Goal: Check status: Check status

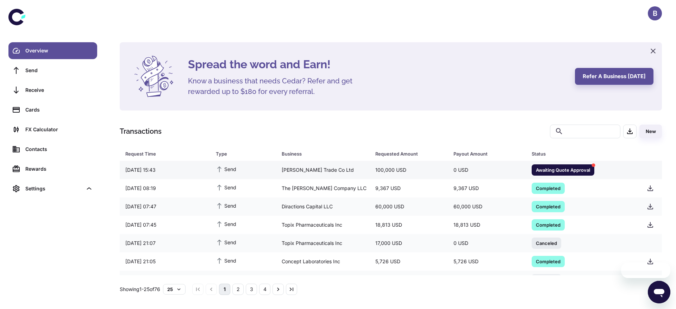
click at [335, 164] on div "[PERSON_NAME] Trade Co Ltd" at bounding box center [323, 169] width 94 height 13
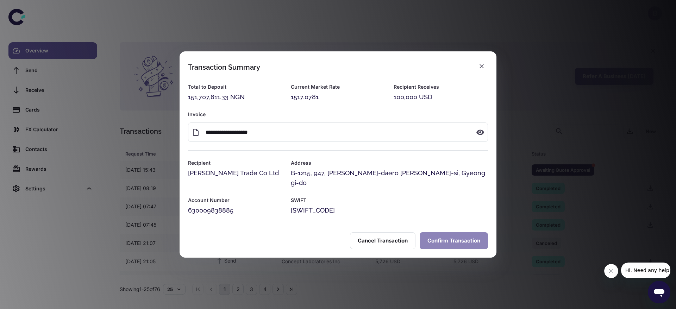
click at [444, 236] on button "Confirm Transaction" at bounding box center [454, 241] width 68 height 17
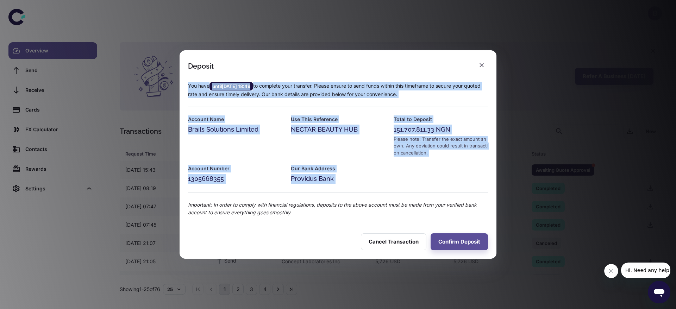
drag, startPoint x: 352, startPoint y: 189, endPoint x: 182, endPoint y: 81, distance: 201.4
click at [182, 81] on div "You have until 12/09/2025 18:49 to complete your transfer. Please ensure to sen…" at bounding box center [334, 145] width 309 height 143
copy div "You have until 12/09/2025 18:49 to complete your transfer. Please ensure to sen…"
click at [478, 66] on button "button" at bounding box center [482, 65] width 13 height 13
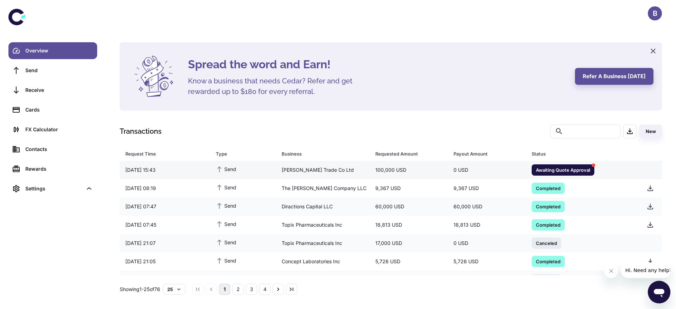
click at [318, 168] on div "[PERSON_NAME] Trade Co Ltd" at bounding box center [323, 169] width 94 height 13
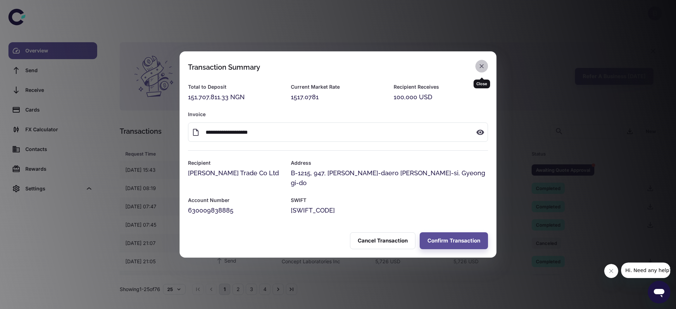
click at [485, 69] on button "button" at bounding box center [482, 66] width 13 height 13
